Goal: Transaction & Acquisition: Purchase product/service

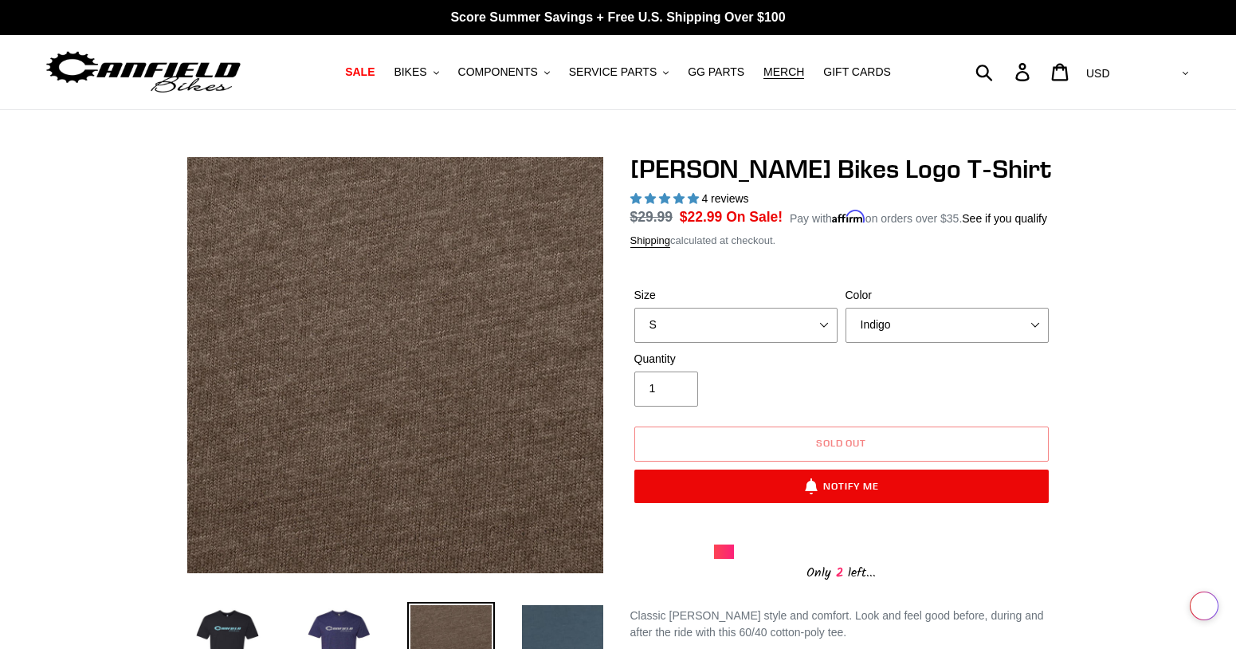
select select "Indigo"
select select "highest-rating"
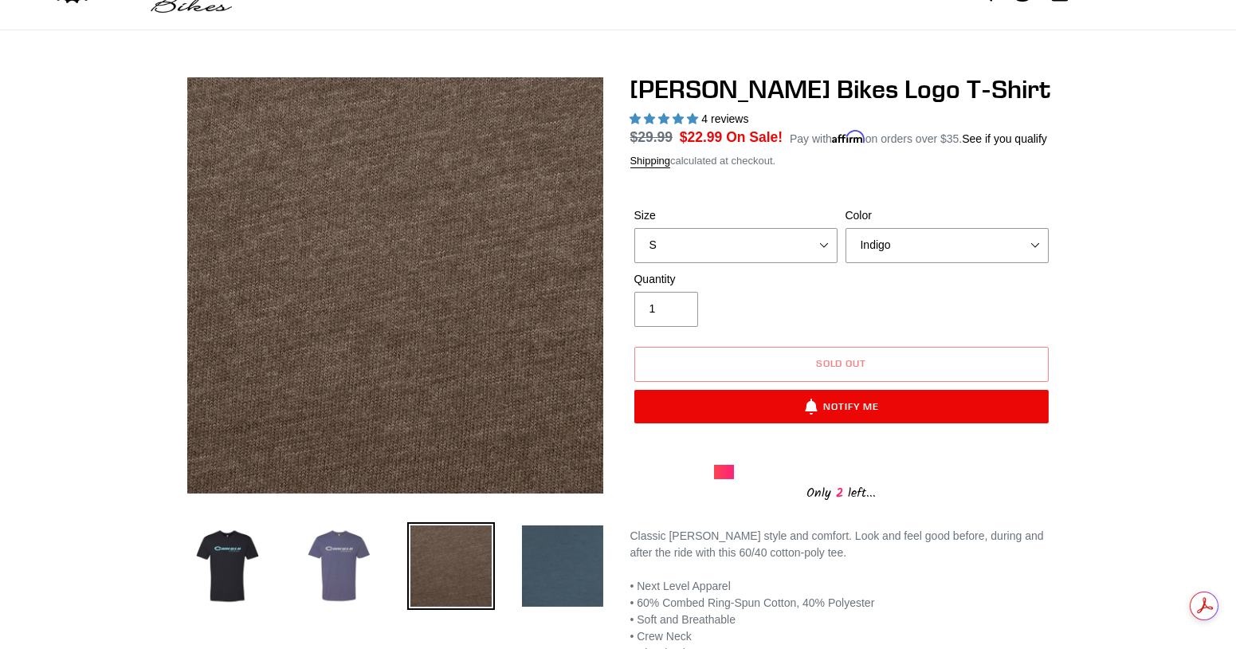
click at [339, 538] on img at bounding box center [340, 566] width 88 height 88
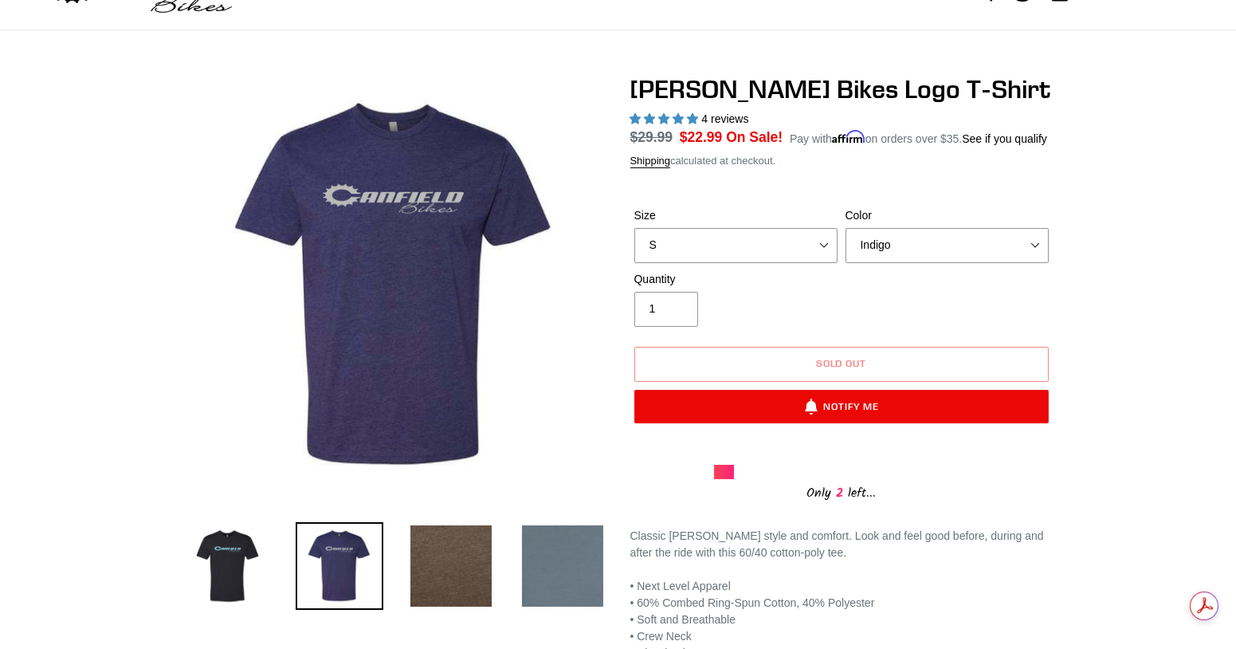
click at [540, 567] on img at bounding box center [563, 566] width 88 height 88
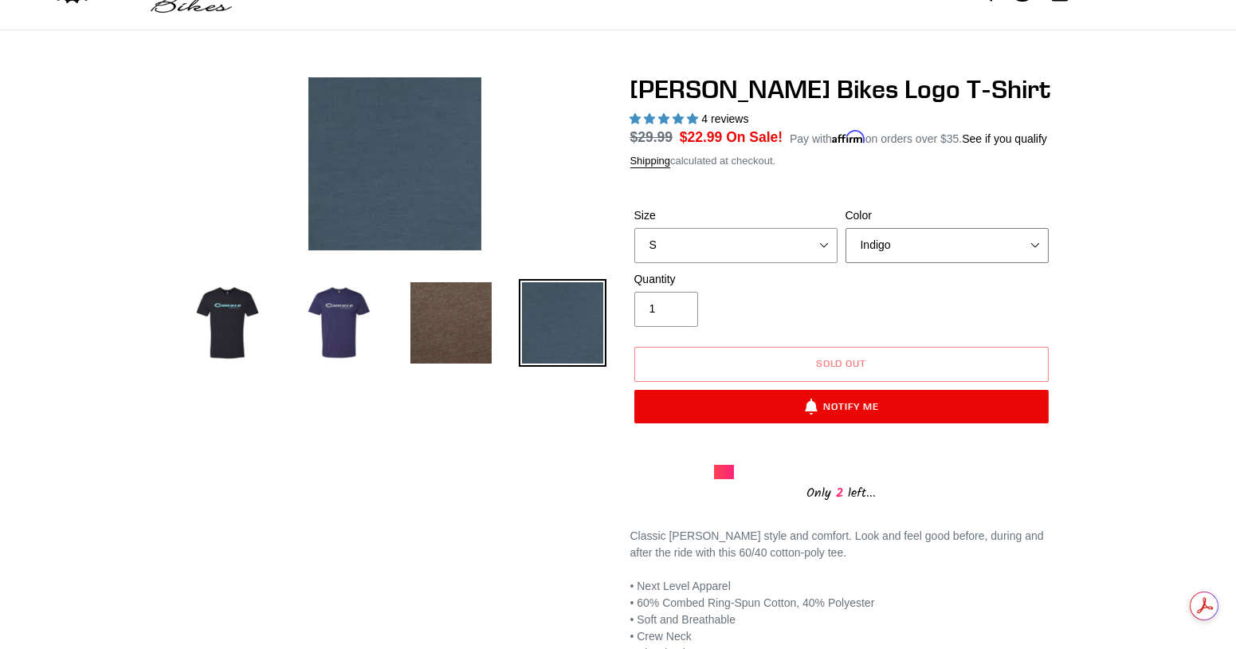
click at [857, 243] on select "Black Brown [GEOGRAPHIC_DATA] Storm Blue" at bounding box center [947, 245] width 203 height 35
click at [846, 228] on select "Black Brown [GEOGRAPHIC_DATA] Storm Blue" at bounding box center [947, 245] width 203 height 35
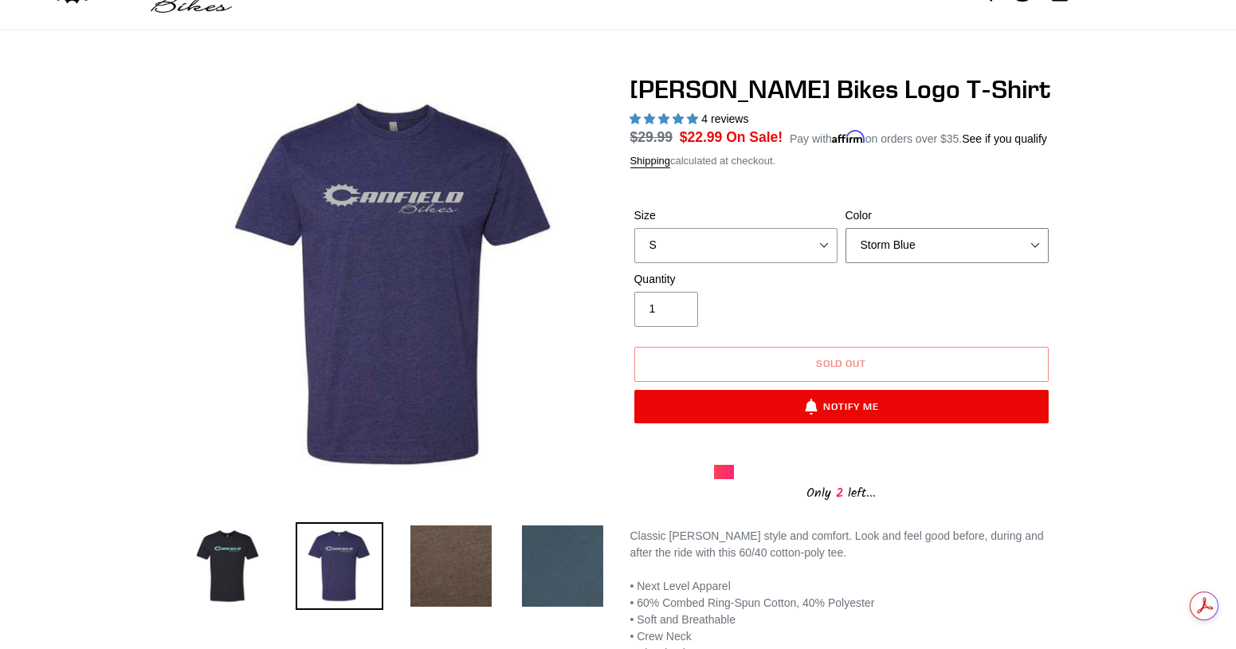
click at [924, 243] on select "Black Brown [GEOGRAPHIC_DATA] Storm Blue" at bounding box center [947, 245] width 203 height 35
select select "Indigo"
click at [846, 228] on select "Black Brown [GEOGRAPHIC_DATA] Storm Blue" at bounding box center [947, 245] width 203 height 35
